Goal: Obtain resource: Obtain resource

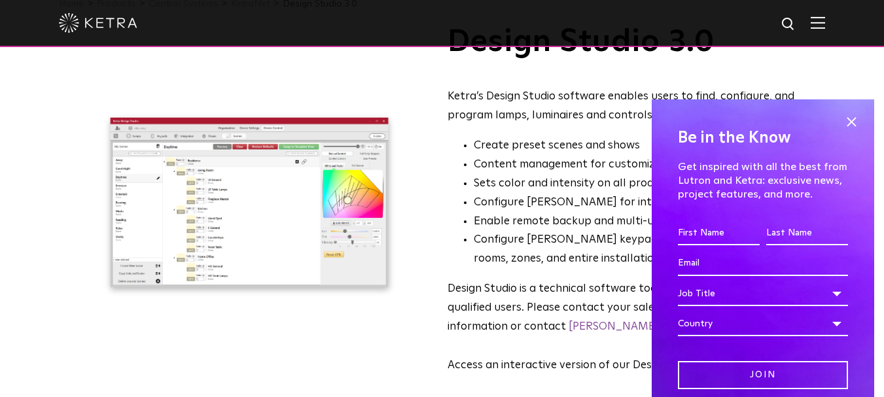
scroll to position [90, 0]
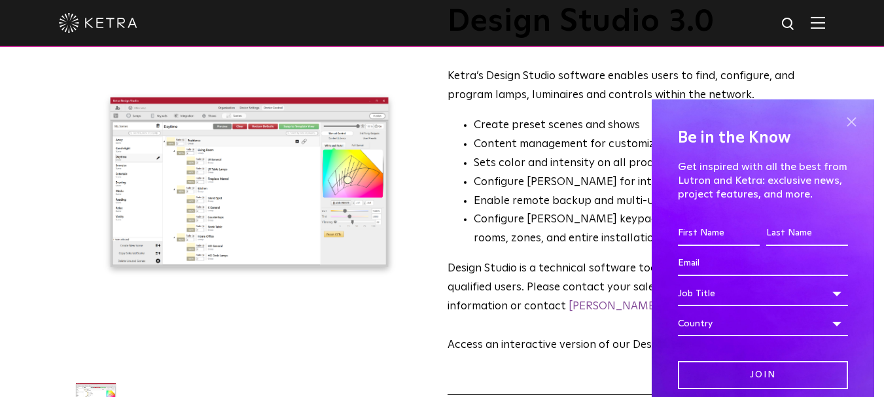
click at [845, 124] on span at bounding box center [852, 123] width 20 height 20
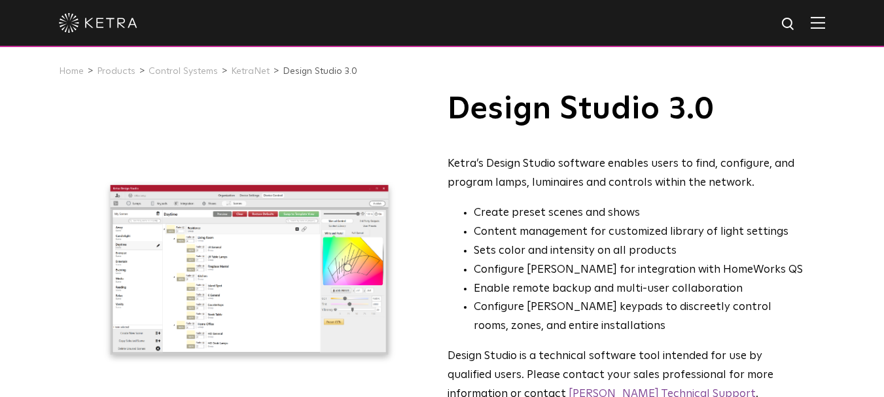
scroll to position [0, 0]
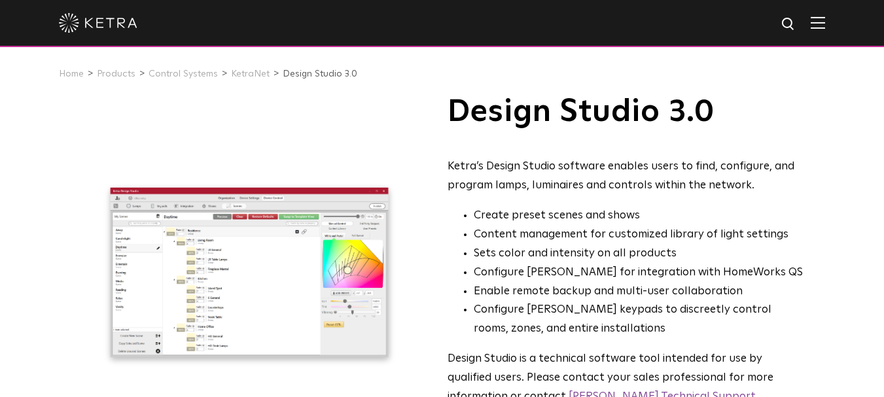
click at [825, 28] on img at bounding box center [818, 22] width 14 height 12
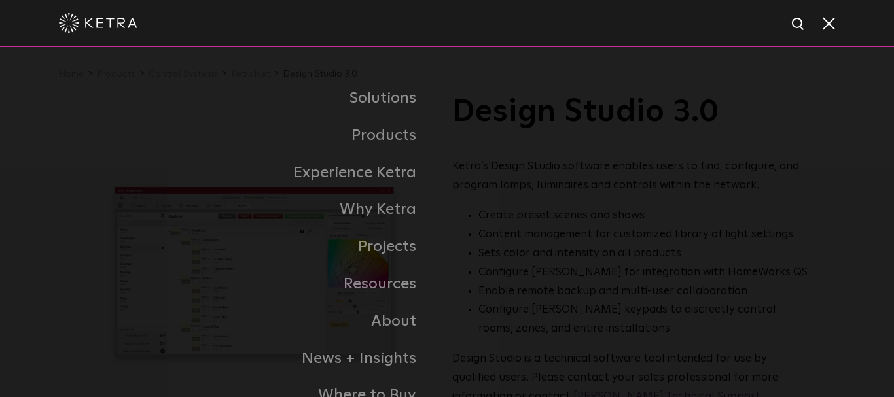
click at [834, 28] on span at bounding box center [828, 22] width 14 height 13
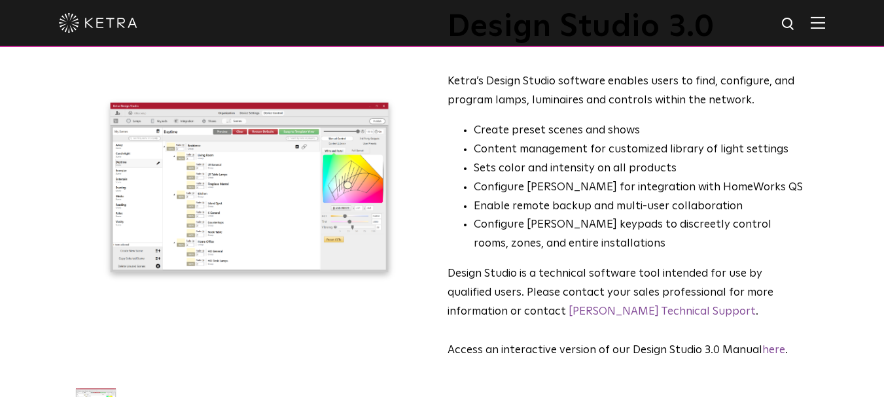
scroll to position [90, 0]
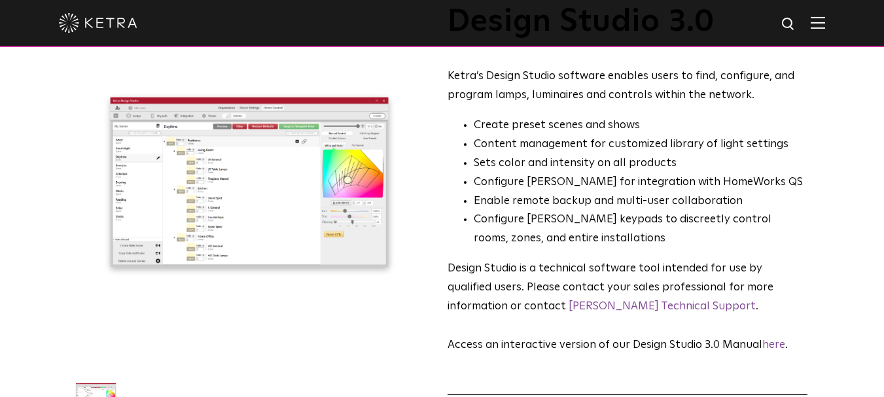
click at [96, 390] on img at bounding box center [96, 400] width 50 height 60
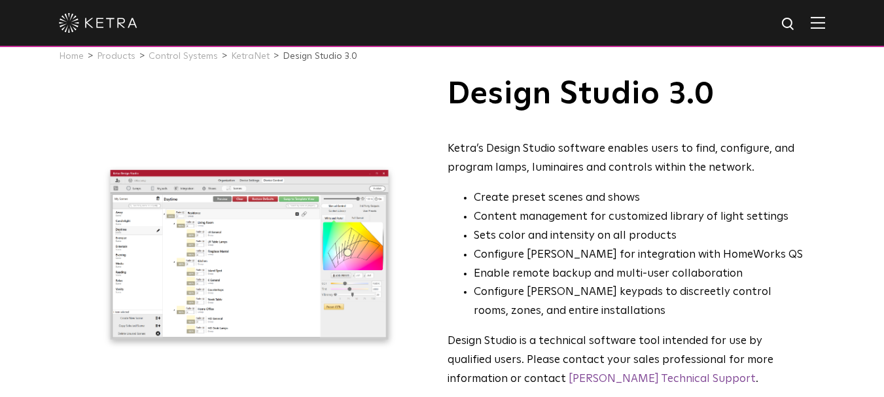
scroll to position [0, 0]
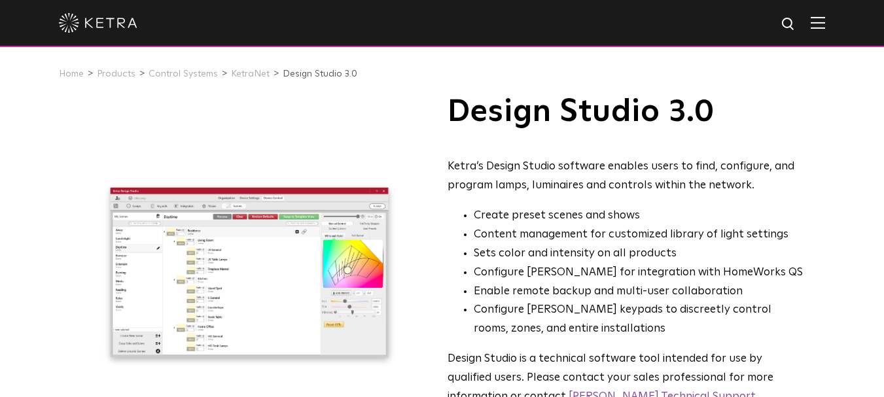
click at [101, 24] on img at bounding box center [98, 23] width 79 height 20
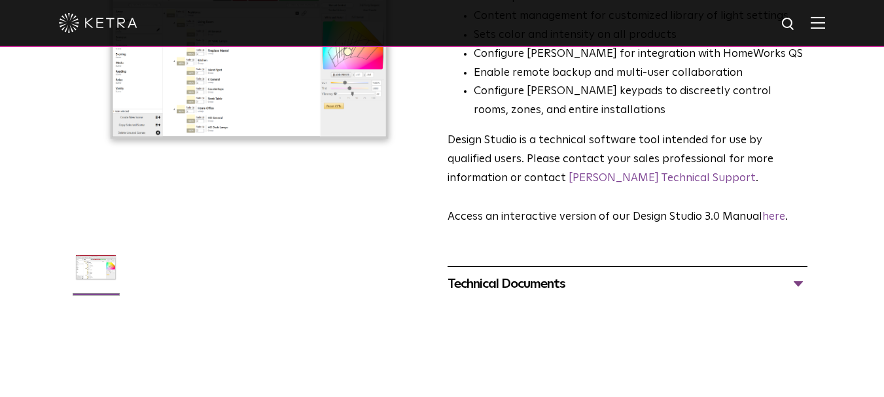
scroll to position [241, 0]
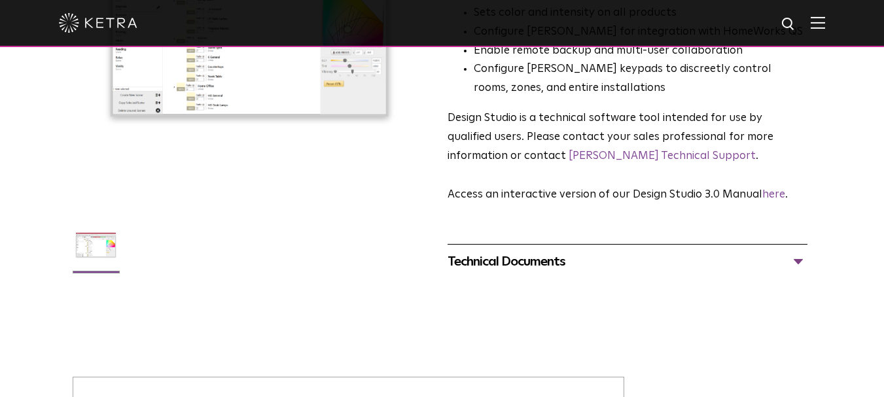
click at [803, 261] on div "Technical Documents" at bounding box center [628, 261] width 361 height 21
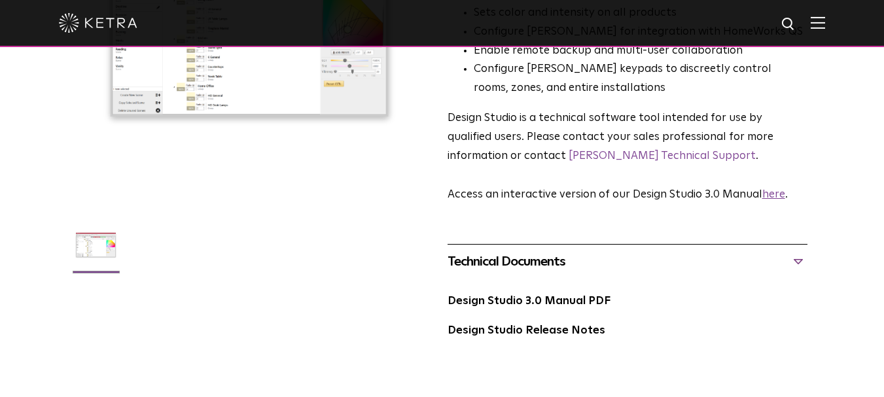
click at [769, 194] on link "here" at bounding box center [774, 194] width 23 height 11
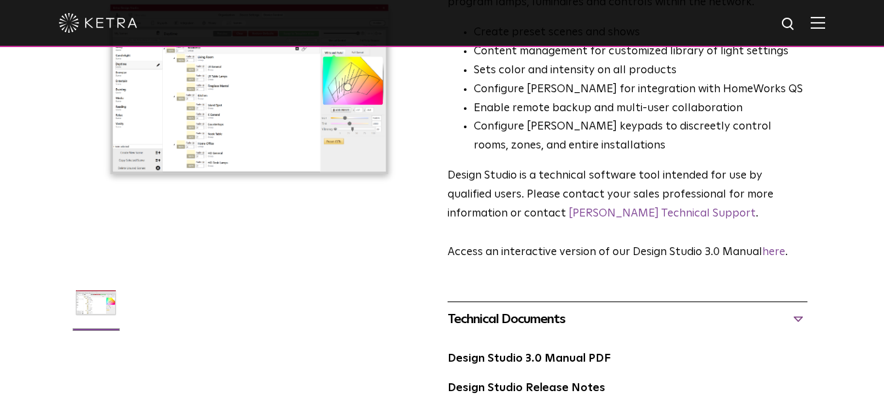
scroll to position [181, 0]
